Goal: Task Accomplishment & Management: Complete application form

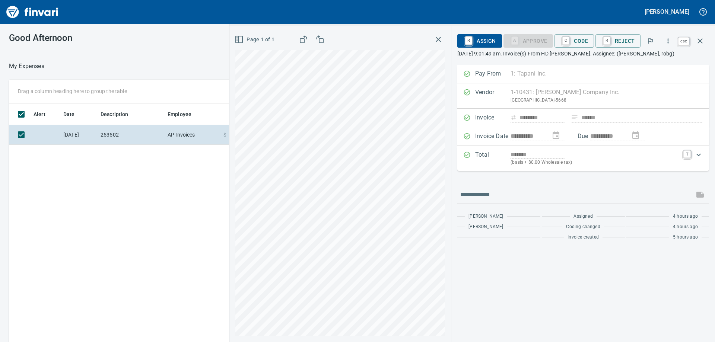
scroll to position [255, 500]
click at [701, 39] on icon "button" at bounding box center [699, 40] width 5 height 5
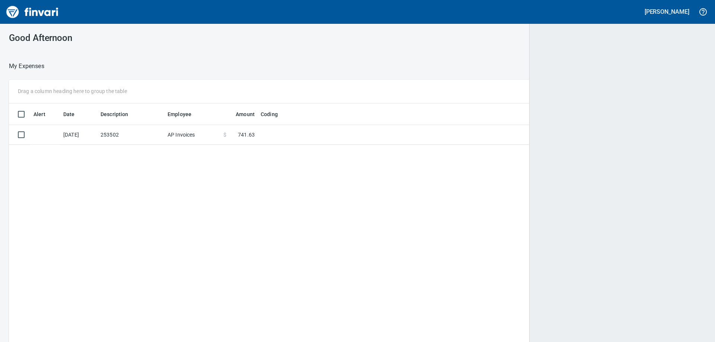
scroll to position [255, 686]
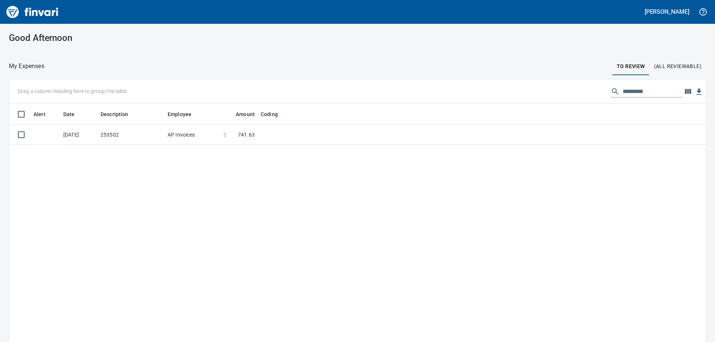
click at [153, 50] on div "Good Afternoon" at bounding box center [119, 38] width 238 height 28
click at [160, 137] on td "253502" at bounding box center [131, 135] width 67 height 20
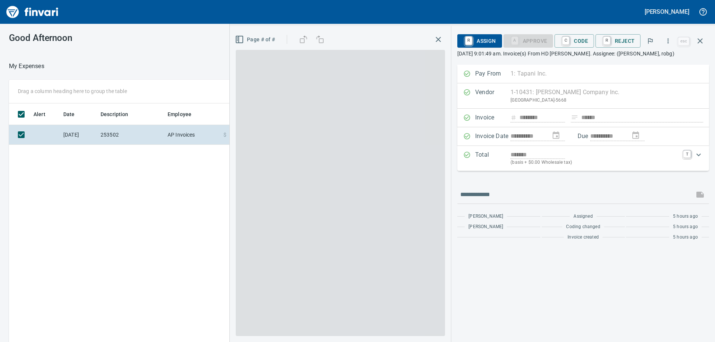
scroll to position [255, 500]
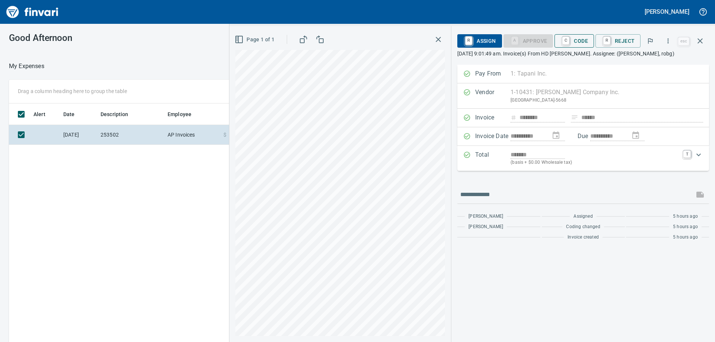
click at [578, 43] on span "C Code" at bounding box center [574, 41] width 28 height 13
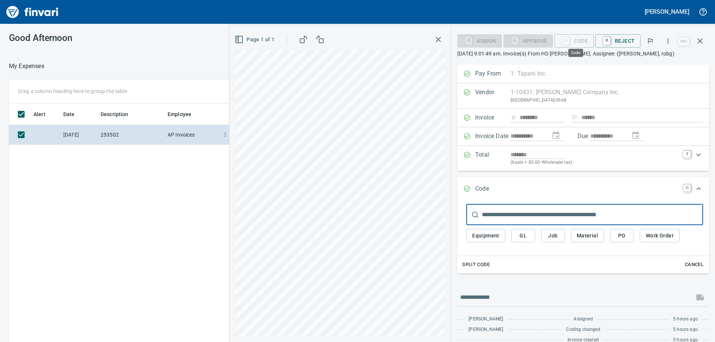
click at [559, 236] on span "Job" at bounding box center [553, 235] width 12 height 9
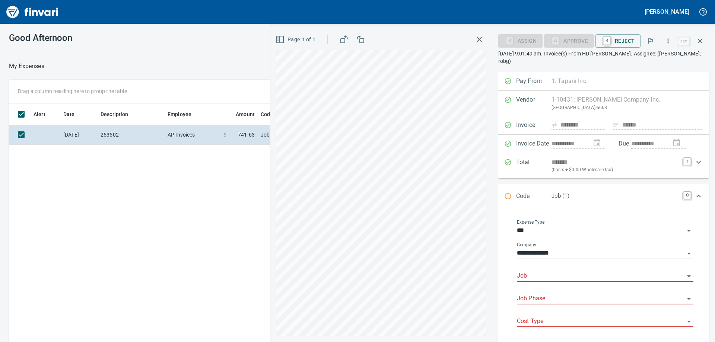
scroll to position [11, 0]
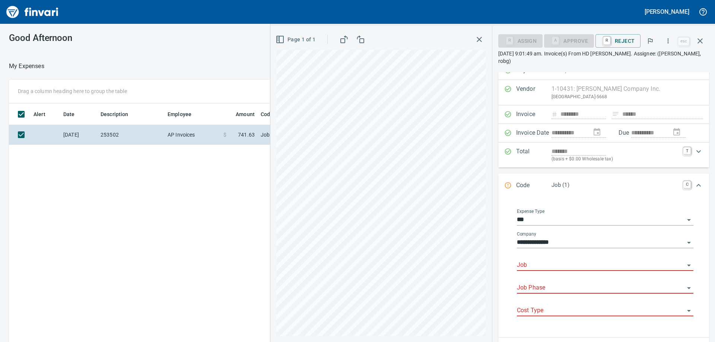
click at [562, 260] on input "Job" at bounding box center [601, 265] width 168 height 10
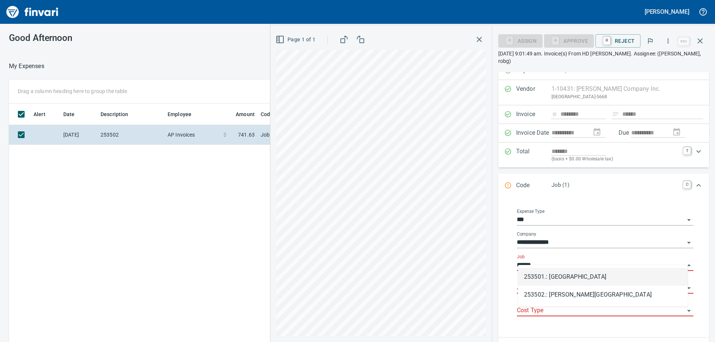
scroll to position [255, 500]
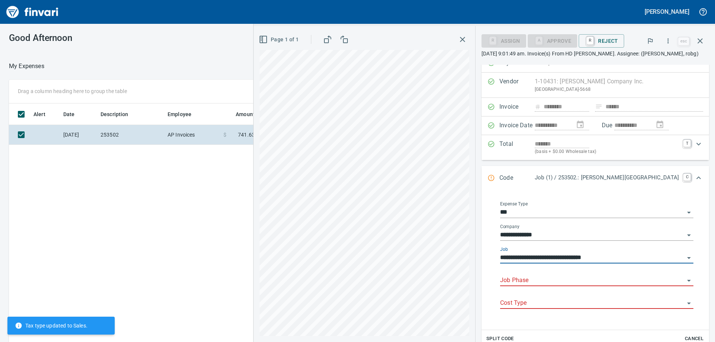
type input "**********"
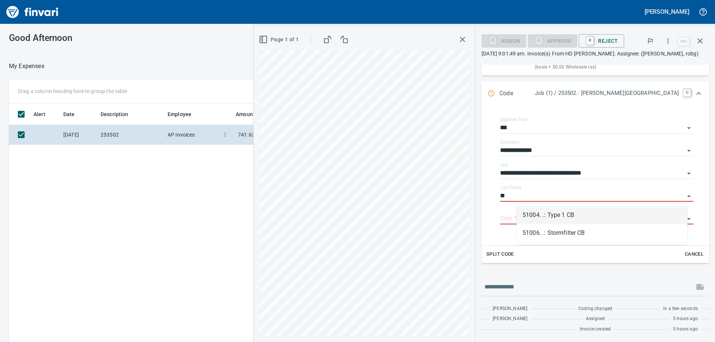
click at [587, 214] on li "51004. .: Type 1 CB" at bounding box center [601, 215] width 171 height 18
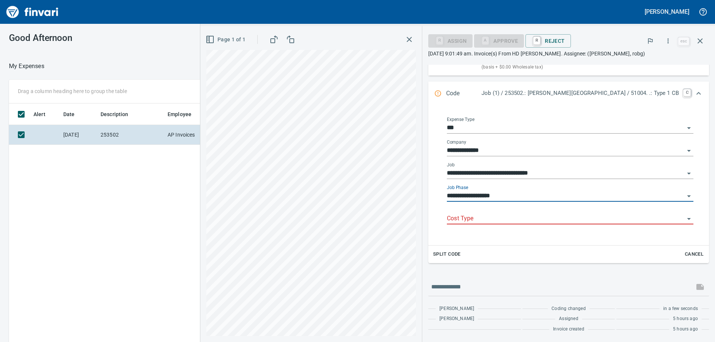
scroll to position [95, 0]
type input "**********"
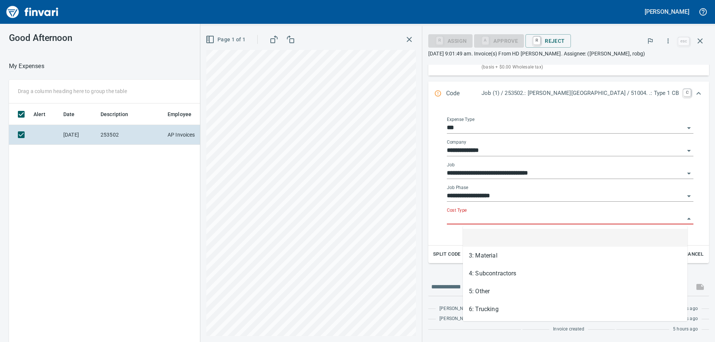
click at [503, 216] on input "Cost Type" at bounding box center [565, 219] width 237 height 10
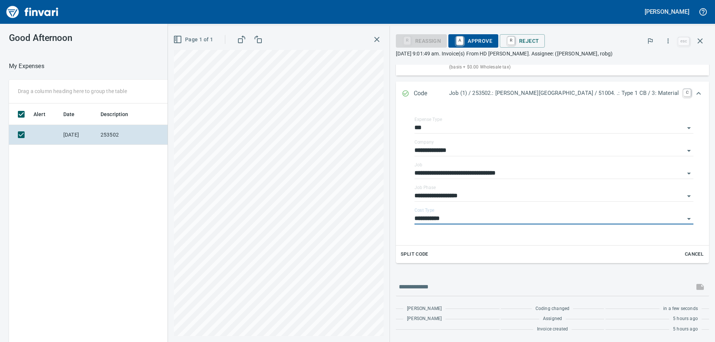
type input "**********"
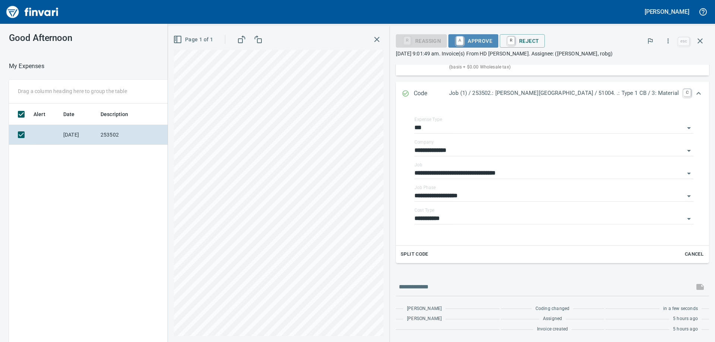
click at [492, 40] on span "A Approve" at bounding box center [473, 41] width 38 height 13
